Goal: Task Accomplishment & Management: Manage account settings

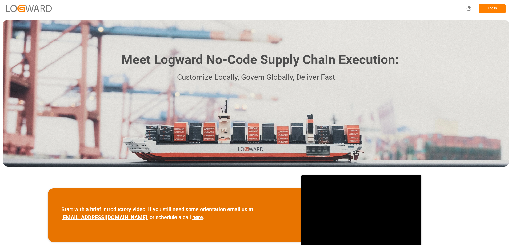
click at [494, 7] on button "Log In" at bounding box center [492, 8] width 27 height 9
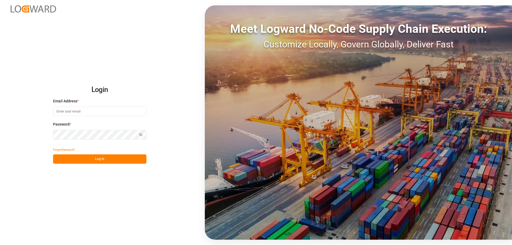
type input "Vertrieb-CFK@k-plus-s.com"
click at [96, 161] on button "Log In" at bounding box center [99, 159] width 93 height 9
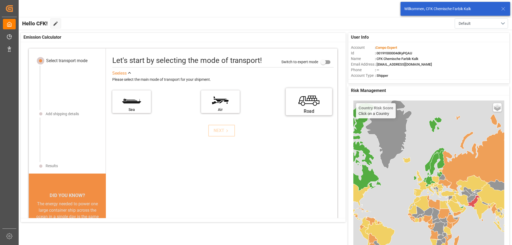
click at [303, 105] on label "Road" at bounding box center [309, 100] width 40 height 22
click at [0, 0] on input "Road" at bounding box center [0, 0] width 0 height 0
click at [214, 132] on div "NEXT" at bounding box center [222, 131] width 16 height 6
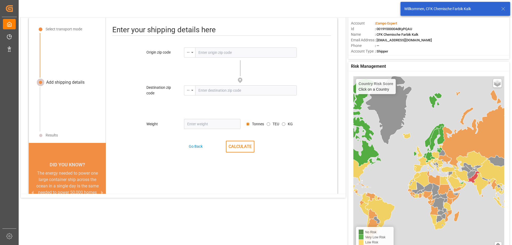
scroll to position [25, 0]
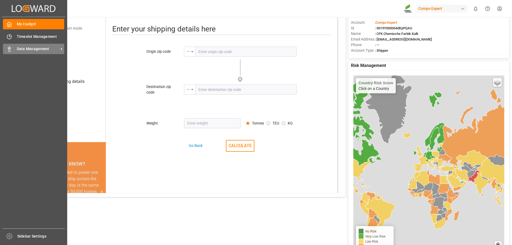
click at [41, 47] on span "Data Management" at bounding box center [38, 49] width 42 height 6
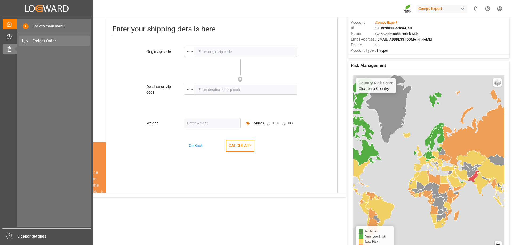
click at [62, 41] on span "Freight Order" at bounding box center [61, 41] width 57 height 6
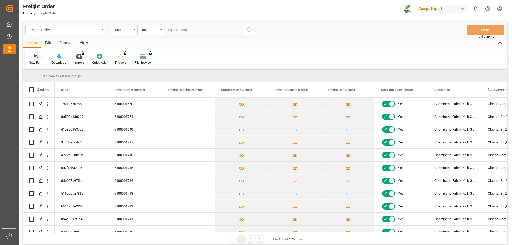
click at [135, 28] on div "code" at bounding box center [124, 30] width 27 height 10
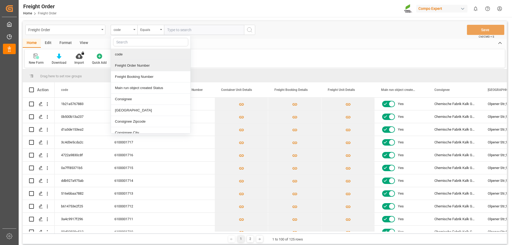
click at [131, 65] on div "Freight Order Number" at bounding box center [151, 65] width 80 height 11
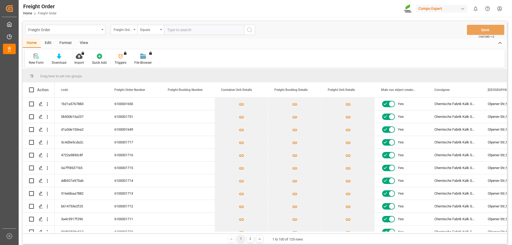
click at [186, 29] on input "text" at bounding box center [204, 30] width 80 height 10
type input "6100001716"
click at [254, 30] on button "search button" at bounding box center [249, 30] width 11 height 10
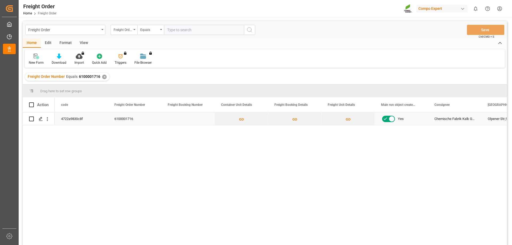
click at [32, 118] on input "Press Space to toggle row selection (unchecked)" at bounding box center [31, 119] width 5 height 5
checkbox input "true"
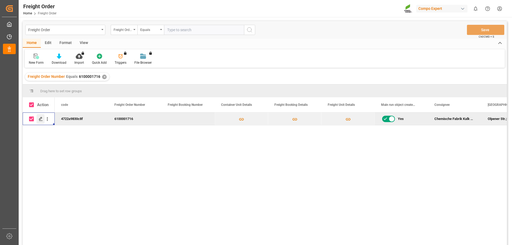
click at [39, 120] on polygon "Press SPACE to deselect this row." at bounding box center [40, 118] width 3 height 3
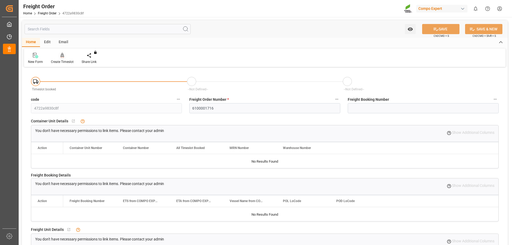
click at [65, 56] on div at bounding box center [62, 56] width 23 height 6
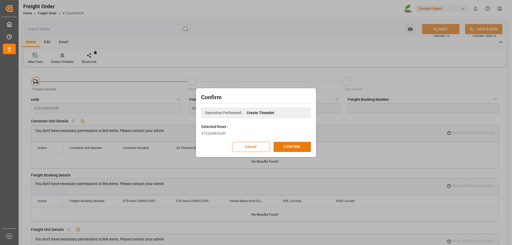
click at [289, 147] on button "CONFIRM" at bounding box center [292, 147] width 37 height 10
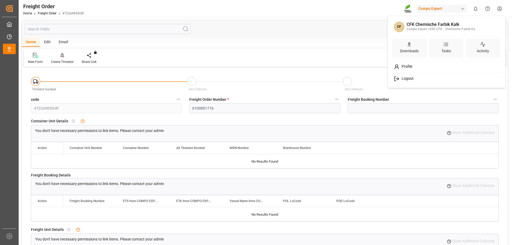
click at [497, 11] on html "Created by potrace 1.15, written by Peter Selinger 2001-2017 Created by potrace…" at bounding box center [256, 122] width 512 height 245
click at [412, 77] on span "Logout" at bounding box center [407, 78] width 14 height 5
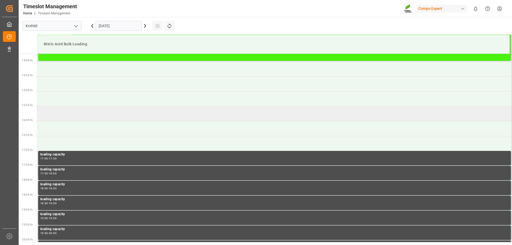
scroll to position [415, 0]
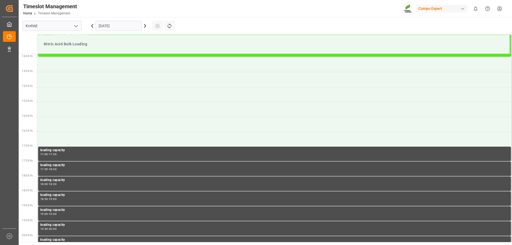
click at [146, 24] on icon at bounding box center [145, 26] width 6 height 6
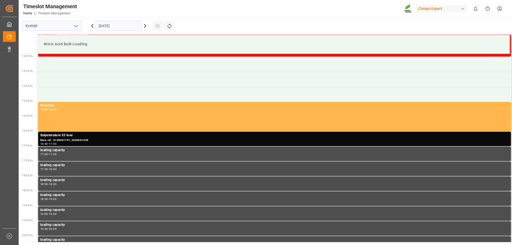
click at [121, 27] on input "[DATE]" at bounding box center [119, 26] width 46 height 10
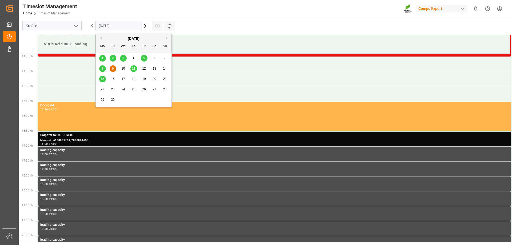
click at [121, 69] on span "10" at bounding box center [122, 69] width 3 height 4
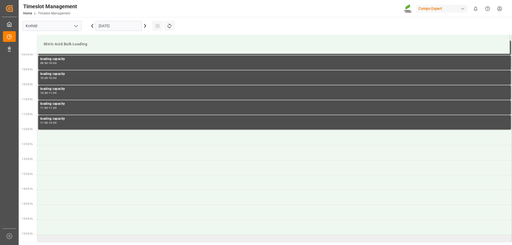
scroll to position [282, 0]
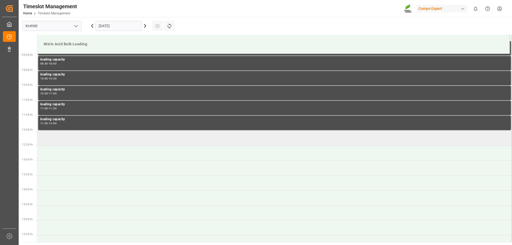
click at [66, 136] on td at bounding box center [274, 138] width 475 height 15
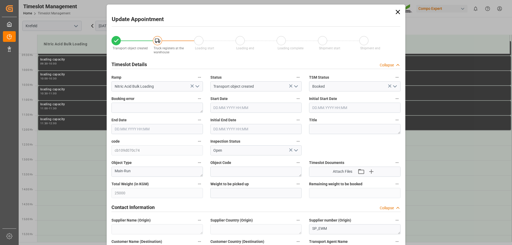
type input "[DATE] 12:00"
type input "[DATE] 12:30"
type input "[DATE] 13:39"
type input "[DATE] 13:18"
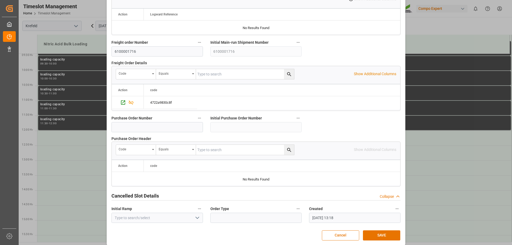
scroll to position [494, 0]
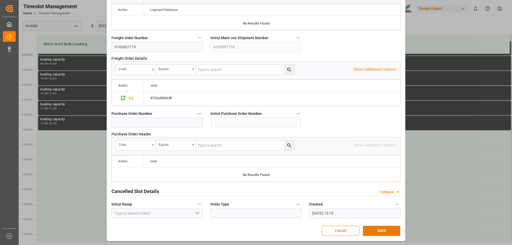
click at [381, 228] on button "SAVE" at bounding box center [381, 231] width 37 height 10
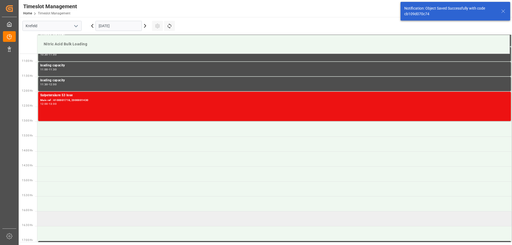
scroll to position [325, 0]
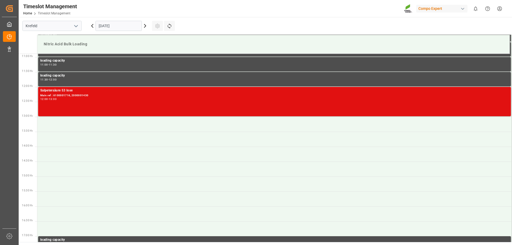
click at [113, 105] on div "Salpetersäure 53 lose Main ref : 6100001716, 2000001430 12:00 - 13:00" at bounding box center [274, 101] width 469 height 27
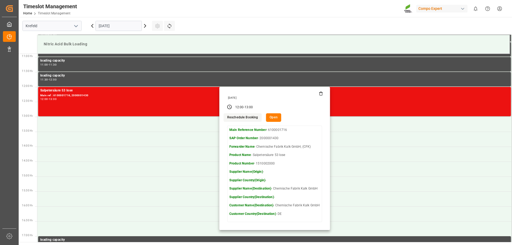
click at [273, 116] on button "Open" at bounding box center [273, 117] width 15 height 9
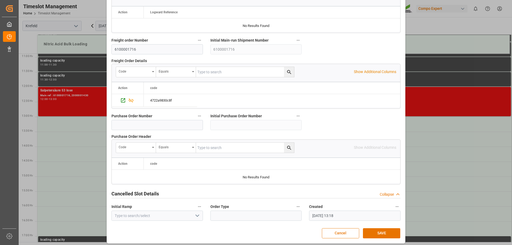
scroll to position [494, 0]
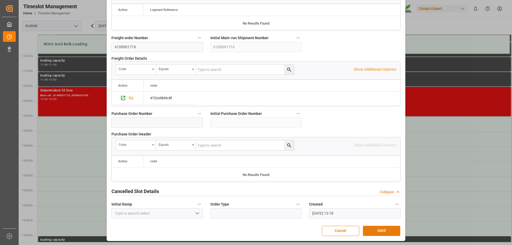
click at [384, 229] on button "SAVE" at bounding box center [381, 231] width 37 height 10
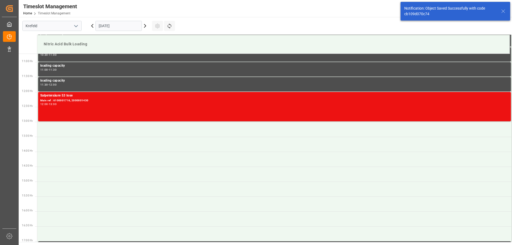
scroll to position [325, 0]
